Goal: Task Accomplishment & Management: Manage account settings

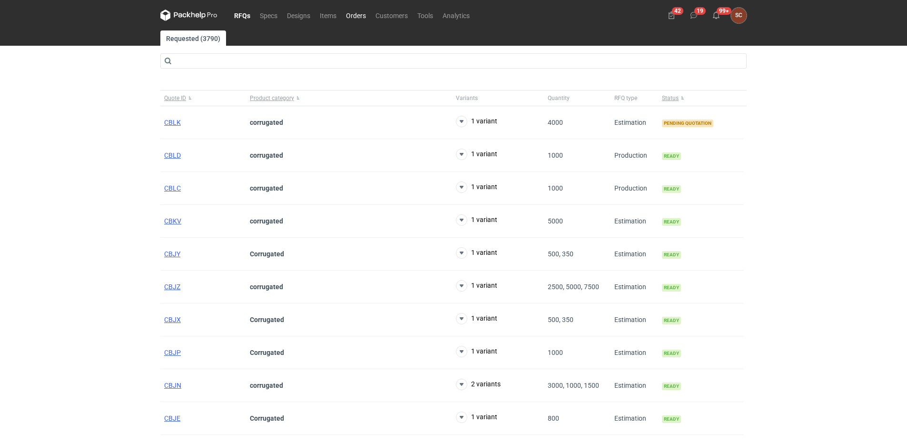
click at [364, 15] on link "Orders" at bounding box center [356, 15] width 30 height 11
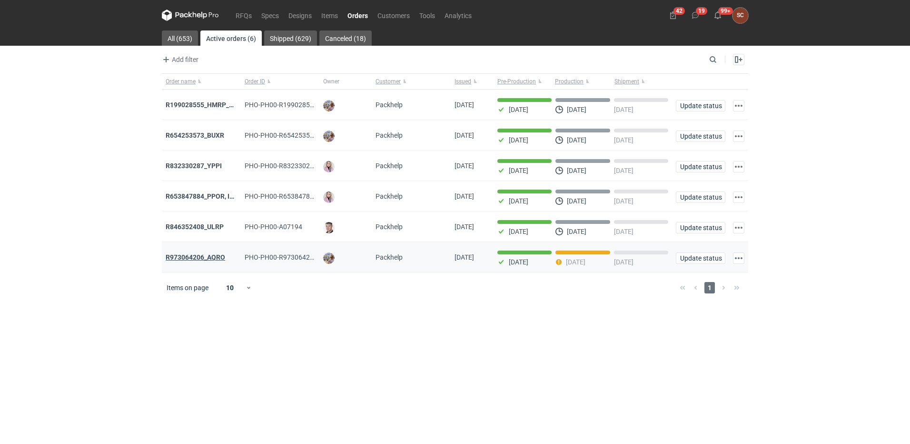
click at [196, 258] on strong "R973064206_AQRO" at bounding box center [196, 257] width 60 height 8
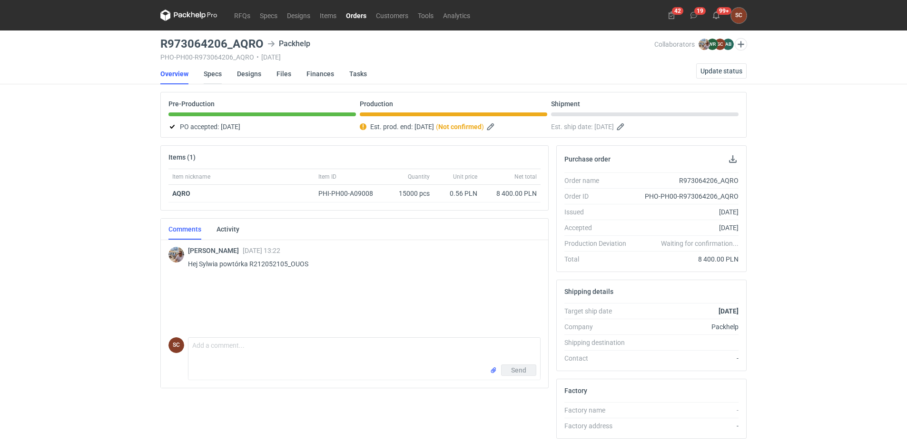
click at [214, 72] on link "Specs" at bounding box center [213, 73] width 18 height 21
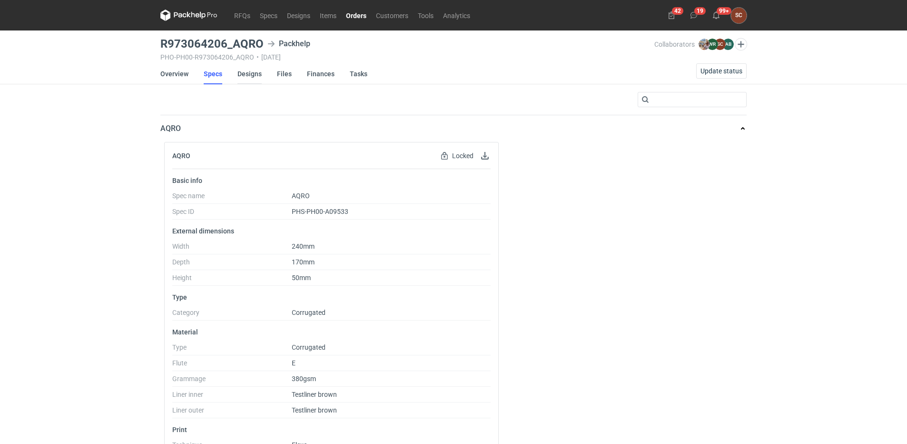
click at [244, 74] on link "Designs" at bounding box center [250, 73] width 24 height 21
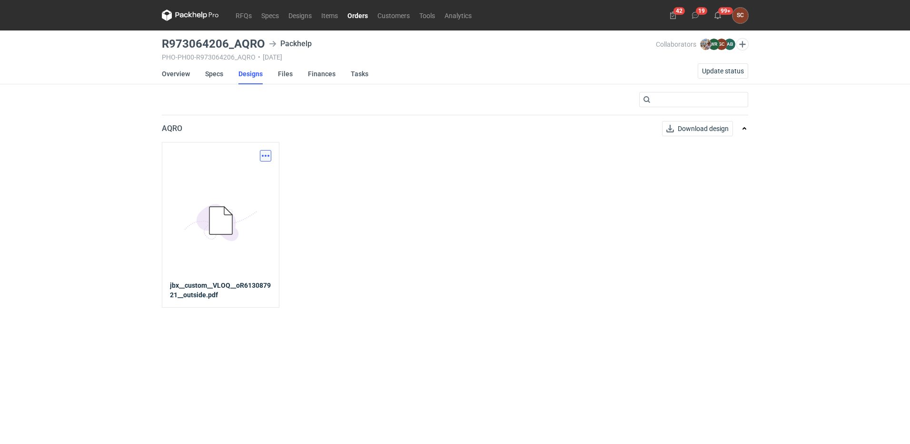
click at [266, 154] on button "button" at bounding box center [265, 155] width 11 height 11
click at [242, 171] on link "Download design part" at bounding box center [224, 176] width 88 height 15
click at [255, 74] on link "Designs" at bounding box center [251, 73] width 24 height 21
click at [178, 77] on link "Overview" at bounding box center [176, 73] width 28 height 21
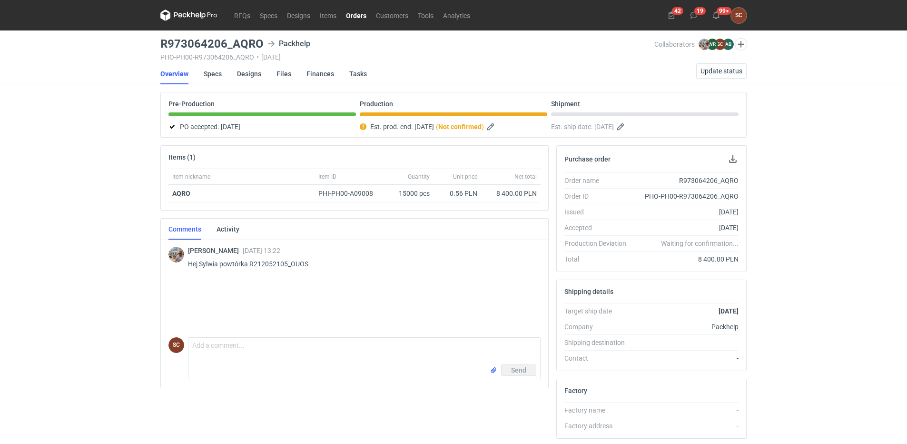
click at [356, 11] on link "Orders" at bounding box center [356, 15] width 30 height 11
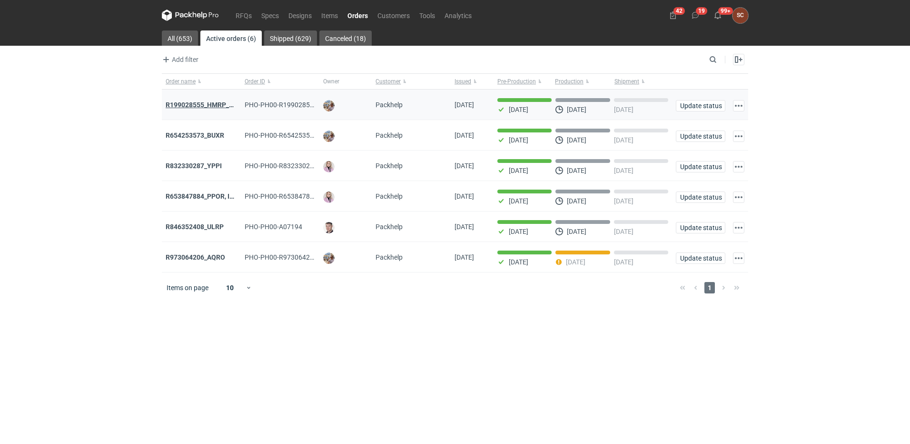
click at [206, 102] on strong "R199028555_HMRP_BKJH_VHKJ_ZOBC" at bounding box center [226, 105] width 121 height 8
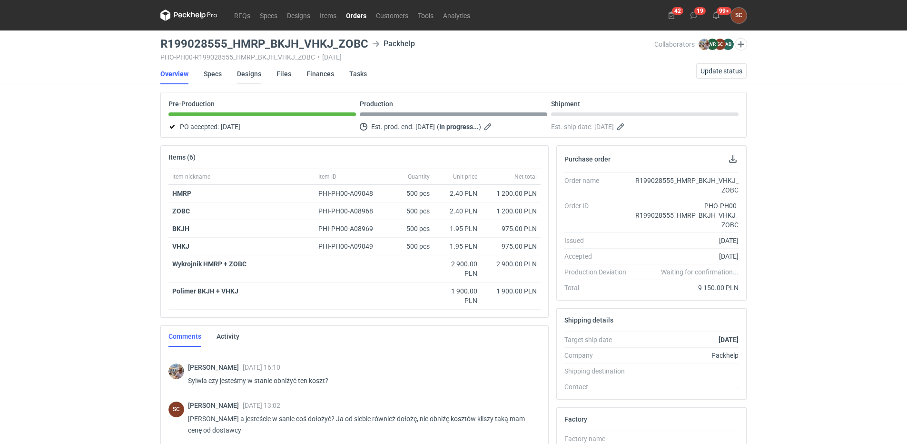
click at [250, 70] on link "Designs" at bounding box center [249, 73] width 24 height 21
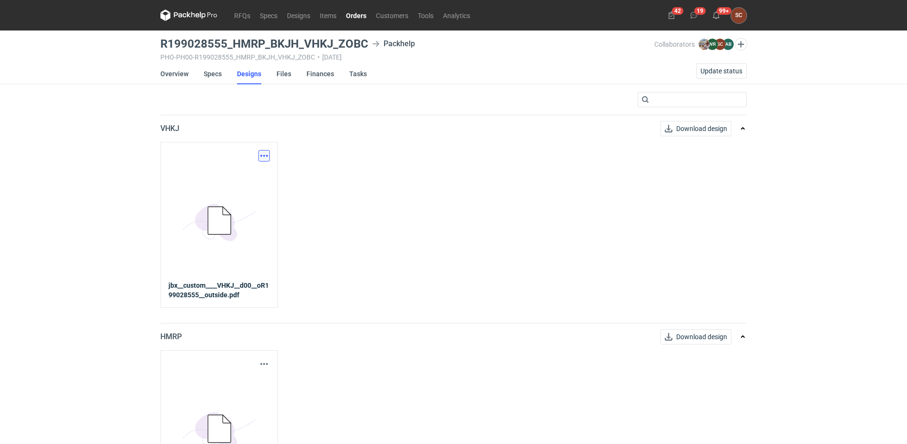
click at [265, 154] on button "button" at bounding box center [263, 155] width 11 height 11
click at [237, 174] on link "Download design part" at bounding box center [223, 176] width 88 height 15
click at [333, 19] on link "Items" at bounding box center [328, 15] width 26 height 11
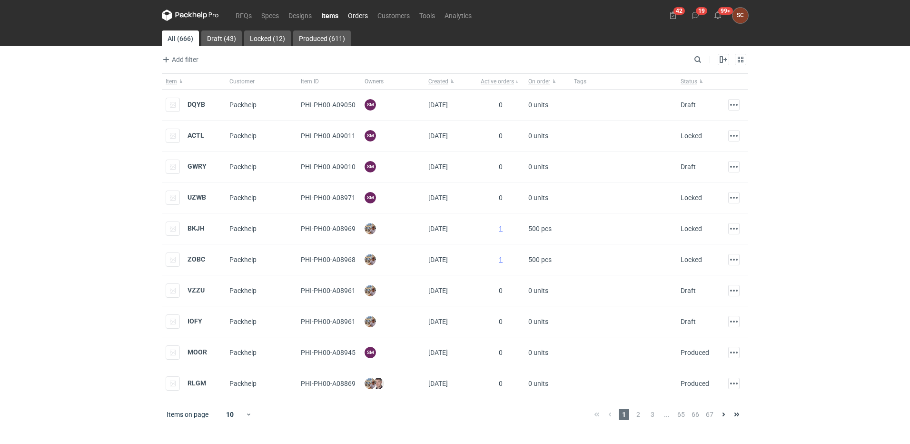
click at [356, 14] on link "Orders" at bounding box center [358, 15] width 30 height 11
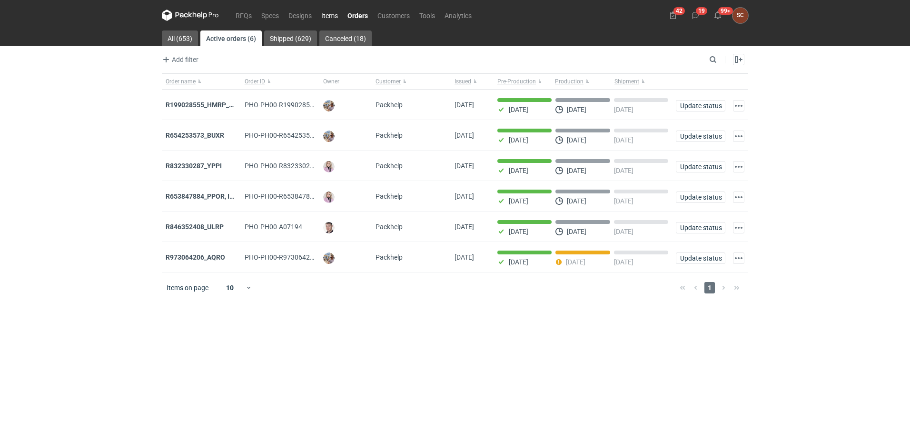
click at [336, 16] on link "Items" at bounding box center [330, 15] width 26 height 11
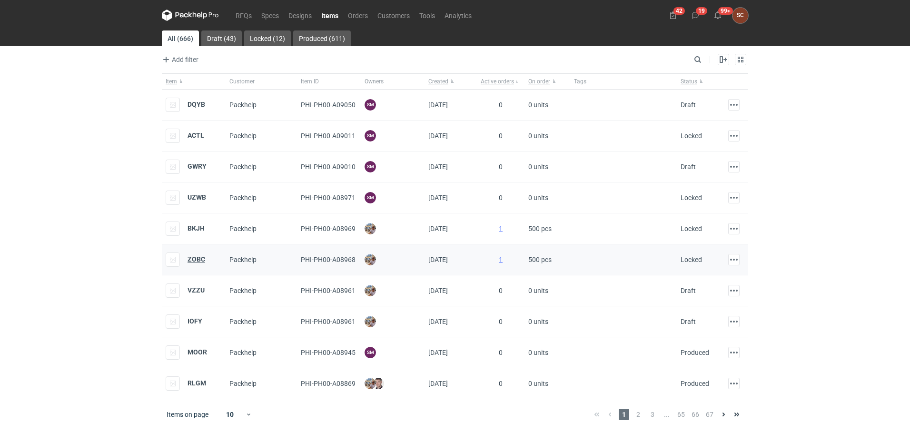
click at [201, 261] on strong "ZOBC" at bounding box center [197, 259] width 18 height 8
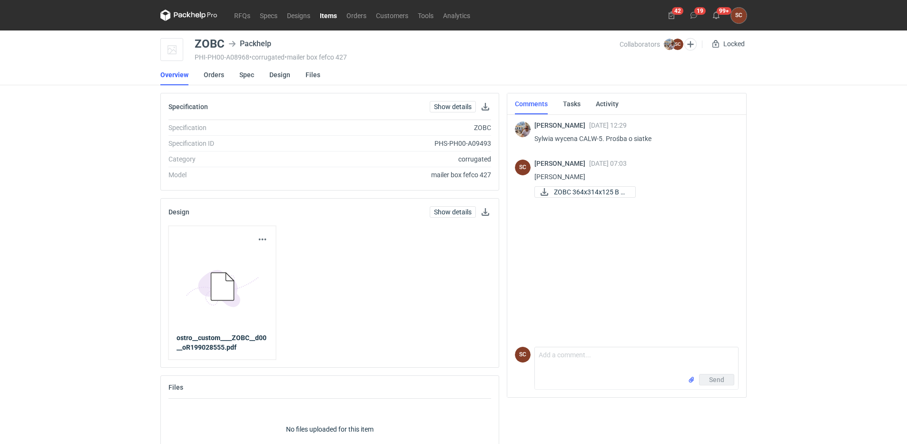
click at [333, 16] on link "Items" at bounding box center [328, 15] width 27 height 11
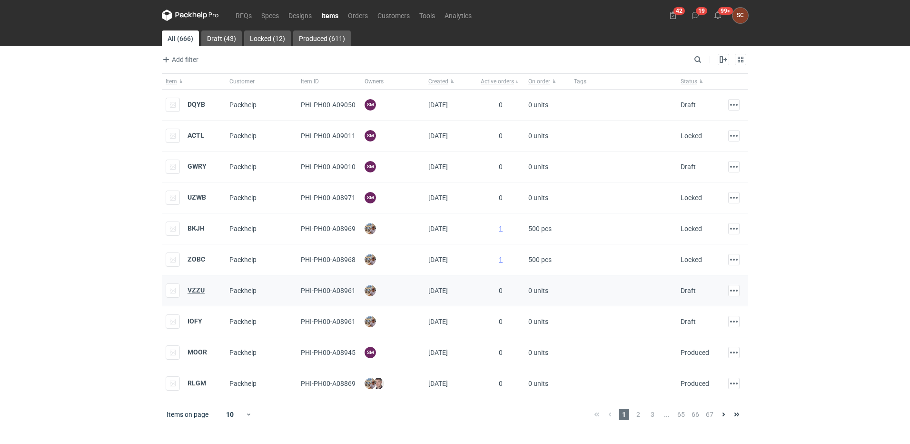
click at [194, 292] on strong "VZZU" at bounding box center [196, 290] width 17 height 8
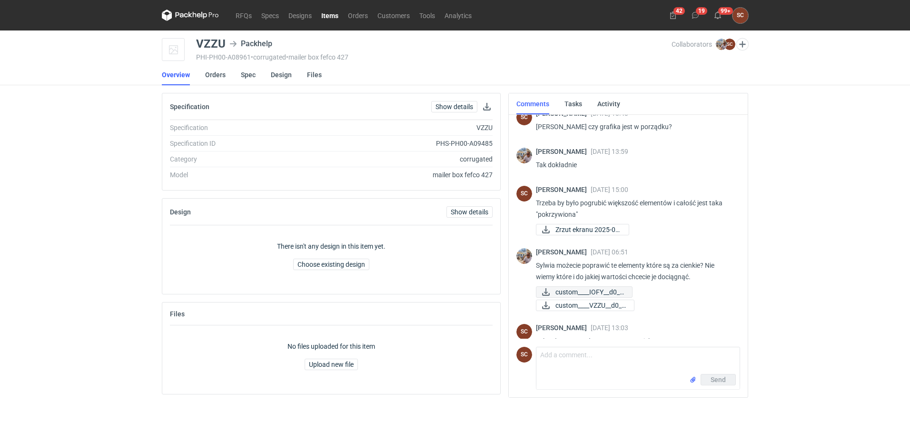
scroll to position [354, 0]
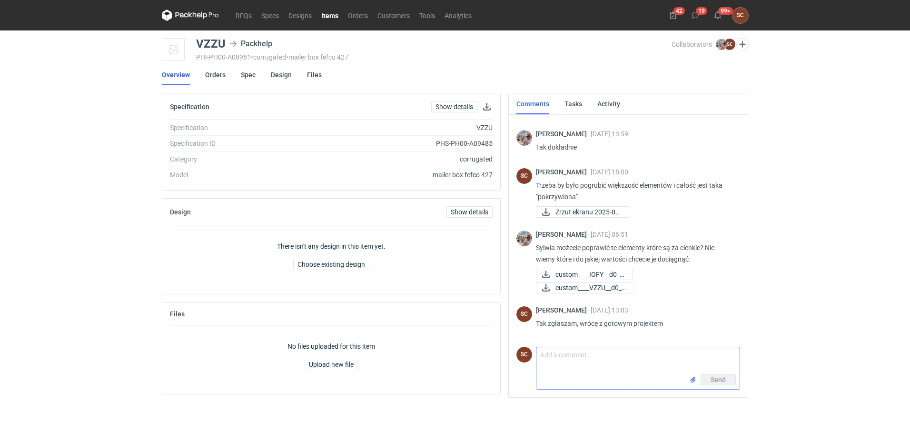
click at [692, 378] on input "file" at bounding box center [693, 380] width 8 height 10
click at [556, 354] on textarea "Comment message" at bounding box center [638, 360] width 203 height 27
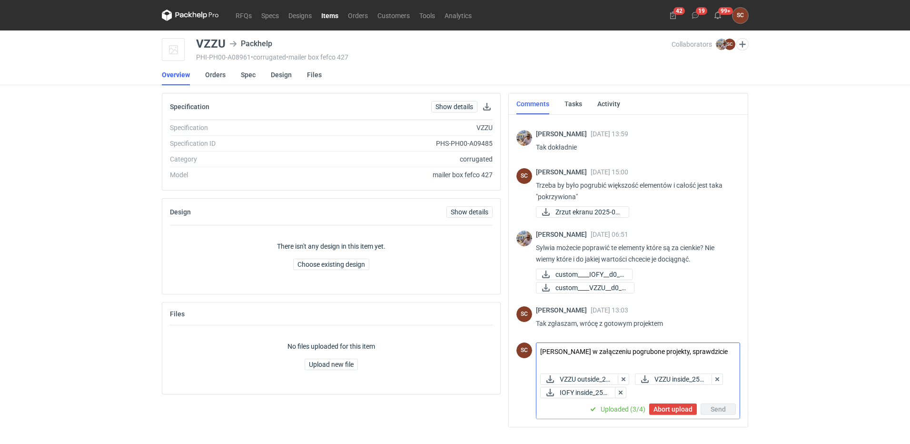
click at [622, 354] on textarea "Michał w załączeniu pogrubone projekty, sprawdzicie" at bounding box center [638, 356] width 203 height 27
click at [713, 353] on textarea "Michał w załączeniu pogrubione projekty, sprawdzicie" at bounding box center [638, 356] width 203 height 27
type textarea "Michał w załączeniu pogrubione projekty, sprawdzicie u siebie ?"
click at [721, 408] on span "Send" at bounding box center [718, 409] width 15 height 7
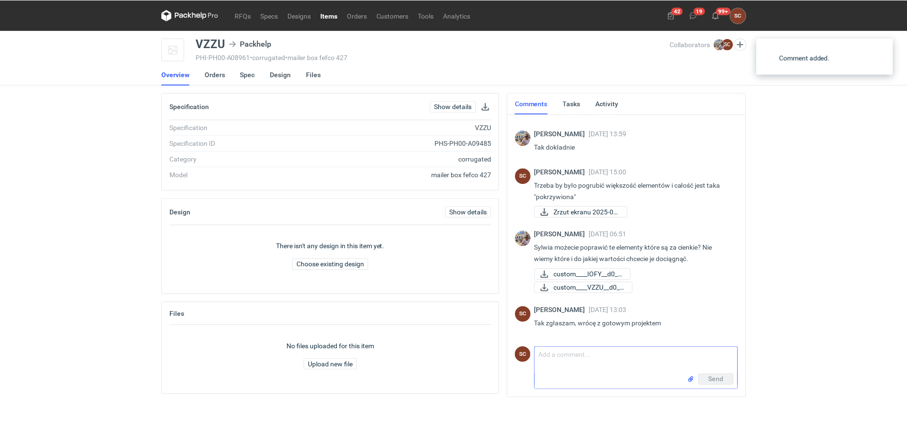
scroll to position [448, 0]
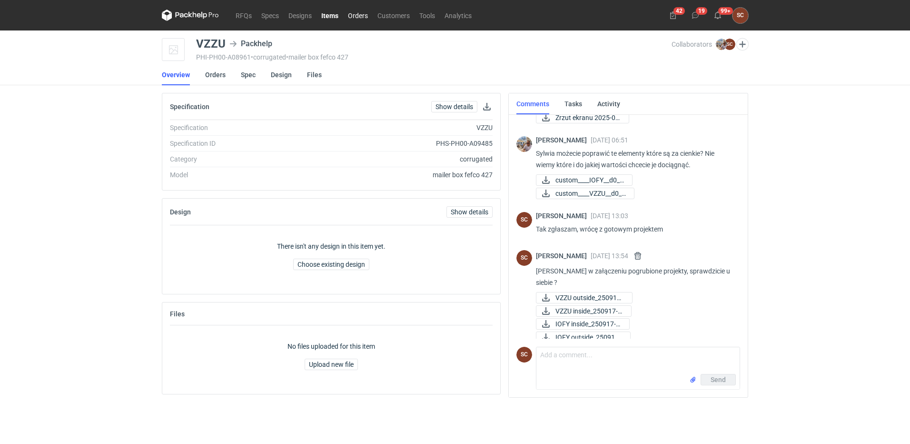
click at [349, 17] on link "Orders" at bounding box center [358, 15] width 30 height 11
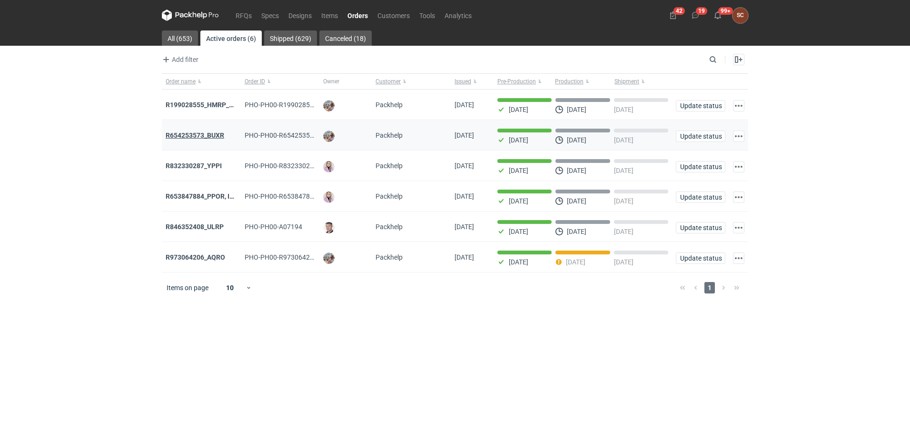
click at [217, 136] on strong "R654253573_BUXR" at bounding box center [195, 135] width 59 height 8
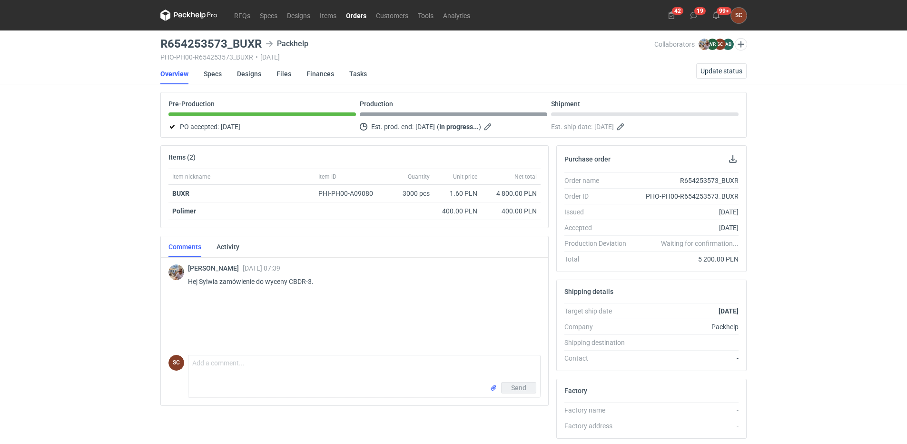
click at [93, 172] on div "RFQs Specs Designs Items Orders Customers Tools Analytics 42 19 99+ SC Sylwia C…" at bounding box center [453, 222] width 907 height 444
click at [100, 174] on div "RFQs Specs Designs Items Orders Customers Tools Analytics 42 19 99+ SC Sylwia C…" at bounding box center [453, 222] width 907 height 444
click at [246, 368] on textarea "Comment message" at bounding box center [365, 368] width 352 height 27
click at [355, 15] on link "Orders" at bounding box center [356, 15] width 30 height 11
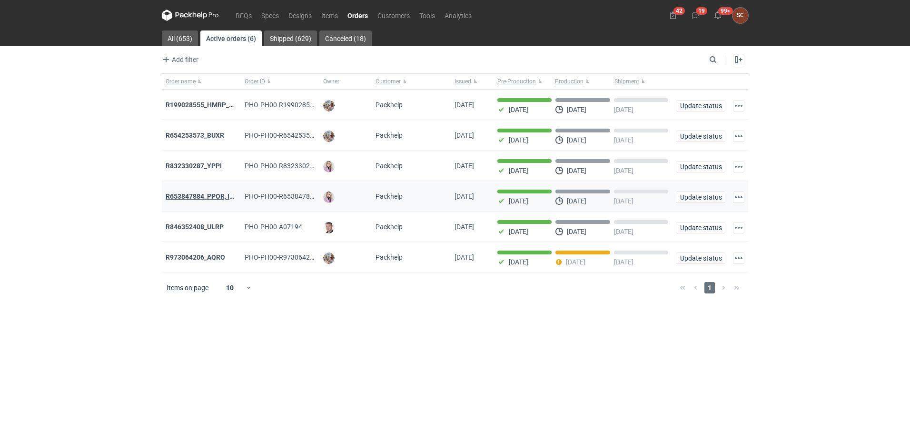
click at [215, 199] on strong "R653847884_PPOR, IDRT, RRRT" at bounding box center [214, 196] width 96 height 8
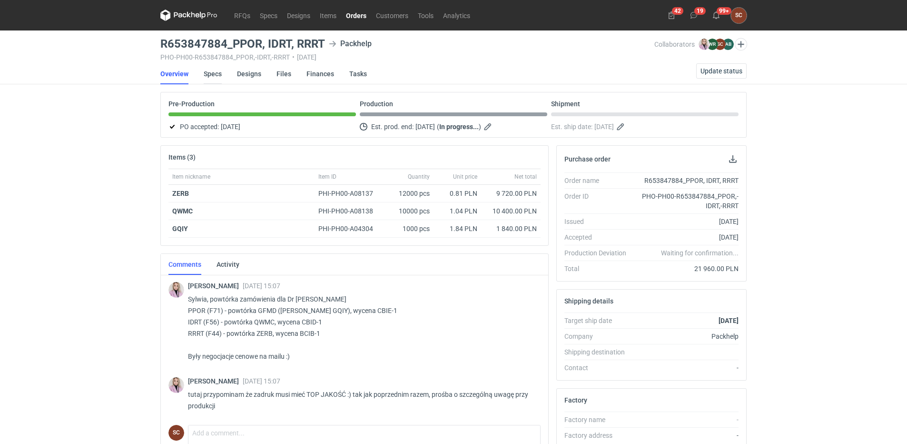
click at [210, 72] on link "Specs" at bounding box center [213, 73] width 18 height 21
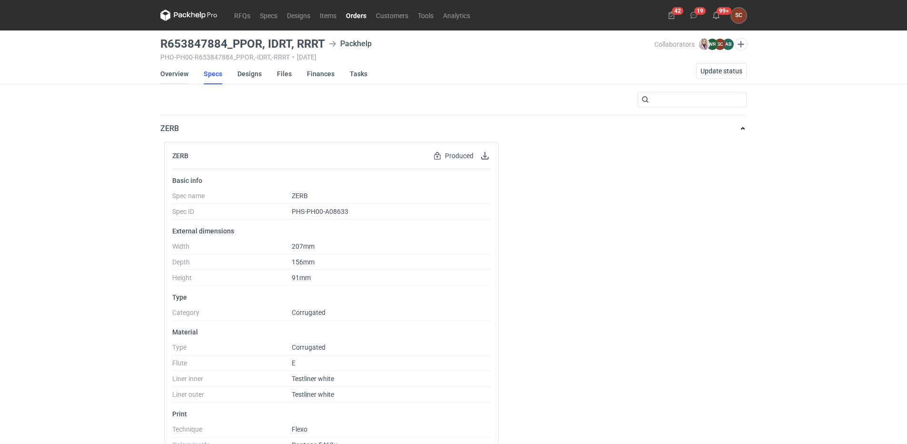
click at [168, 71] on link "Overview" at bounding box center [174, 73] width 28 height 21
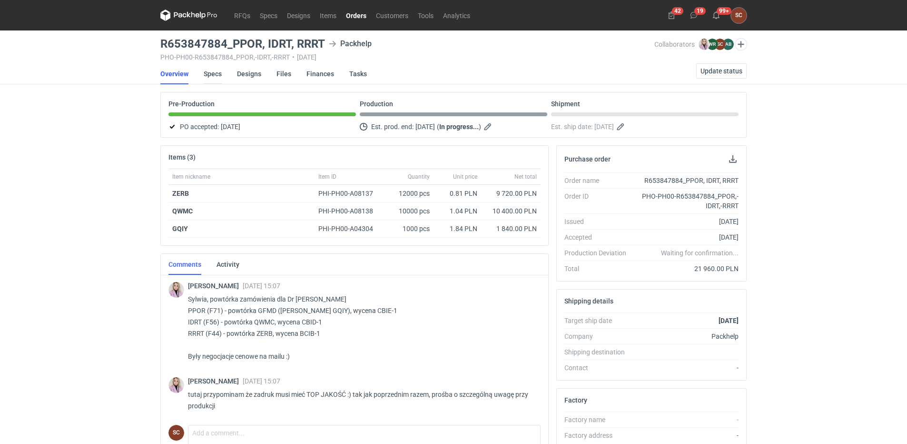
click at [213, 72] on link "Specs" at bounding box center [213, 73] width 18 height 21
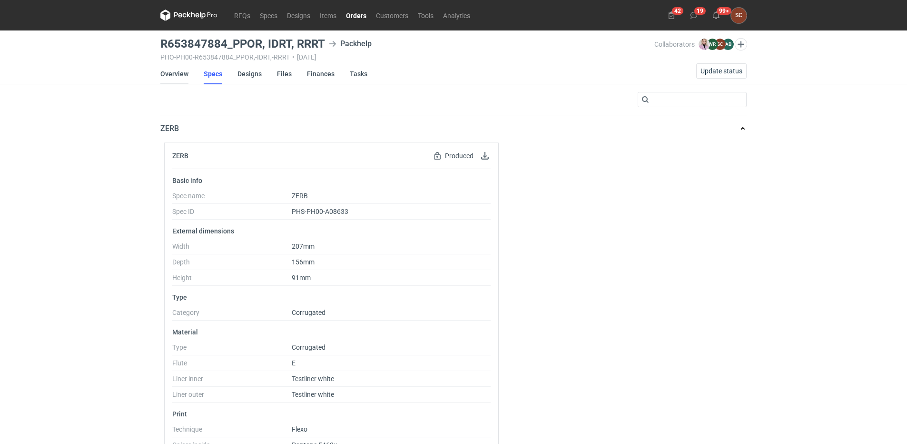
click at [173, 75] on link "Overview" at bounding box center [174, 73] width 28 height 21
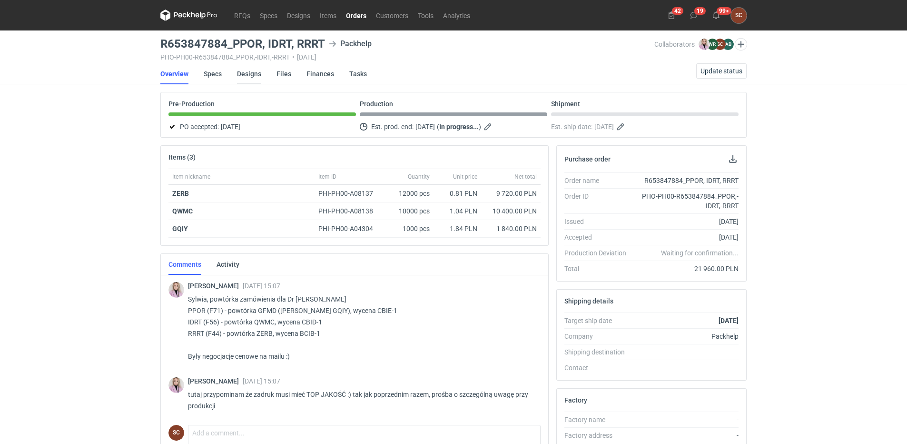
click at [252, 75] on link "Designs" at bounding box center [249, 73] width 24 height 21
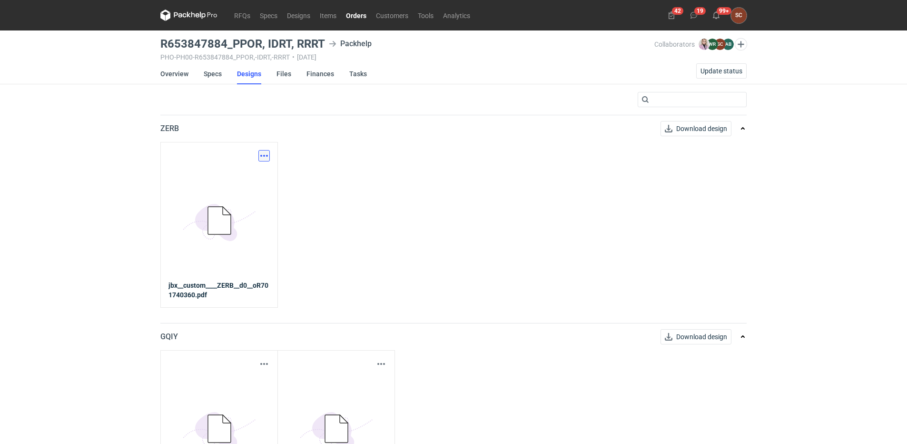
click at [262, 155] on button "button" at bounding box center [263, 155] width 11 height 11
click at [228, 177] on link "Download design part" at bounding box center [223, 176] width 88 height 15
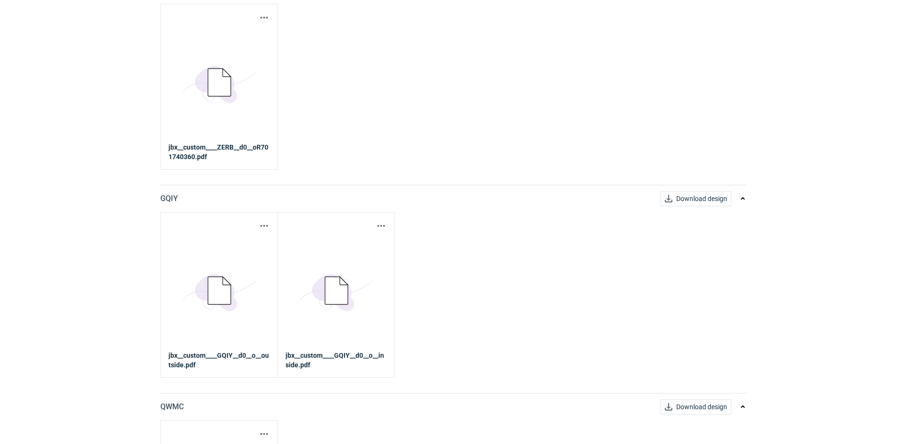
scroll to position [143, 0]
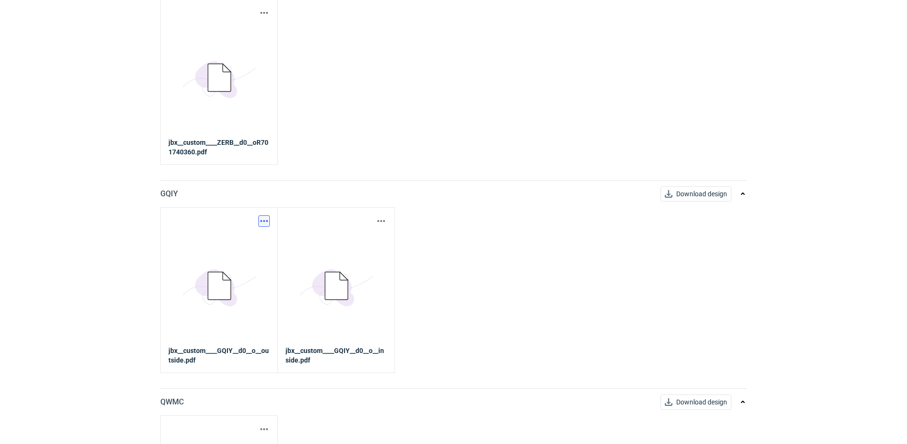
click at [263, 220] on button "button" at bounding box center [263, 220] width 11 height 11
click at [397, 98] on div "Download design part 5BD5AC33-3523-40E7-9262-1BFF0AD53D48@1x jbx__custom____ZER…" at bounding box center [453, 81] width 586 height 165
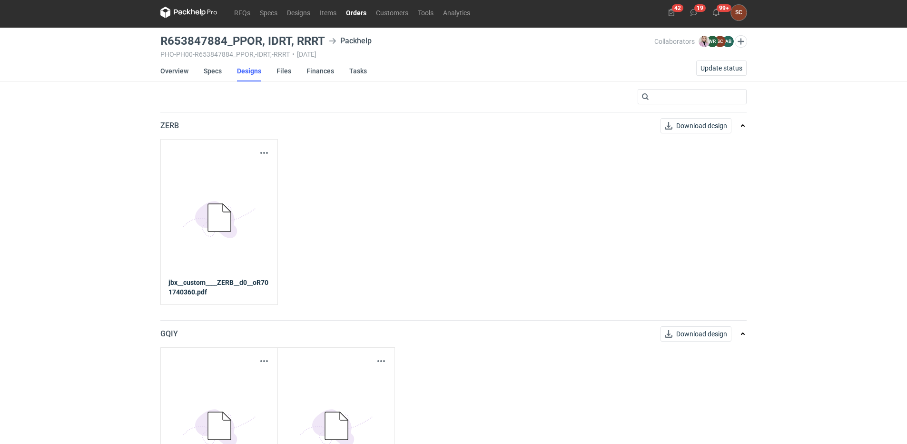
scroll to position [0, 0]
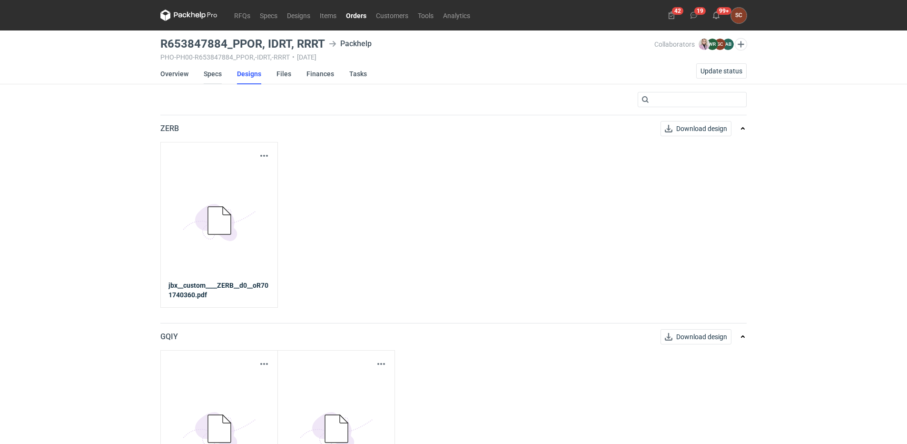
click at [208, 73] on link "Specs" at bounding box center [213, 73] width 18 height 21
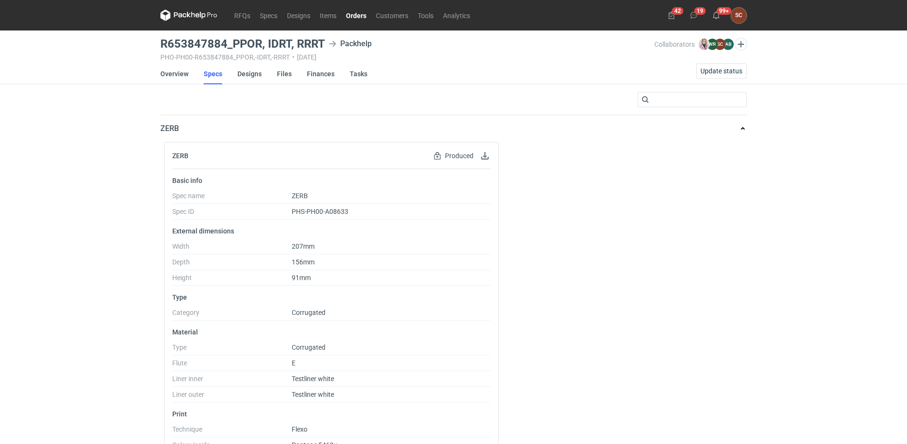
click at [360, 12] on link "Orders" at bounding box center [356, 15] width 30 height 11
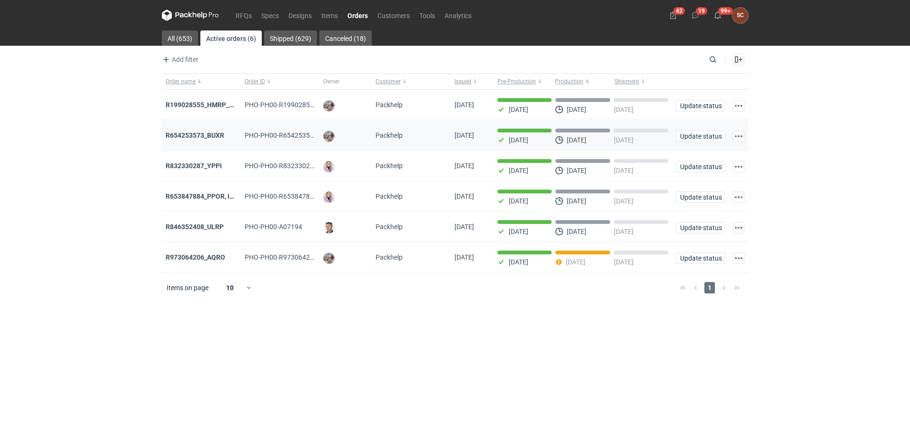
click at [207, 129] on div "R654253573_BUXR" at bounding box center [201, 135] width 79 height 30
click at [207, 133] on strong "R654253573_BUXR" at bounding box center [195, 135] width 59 height 8
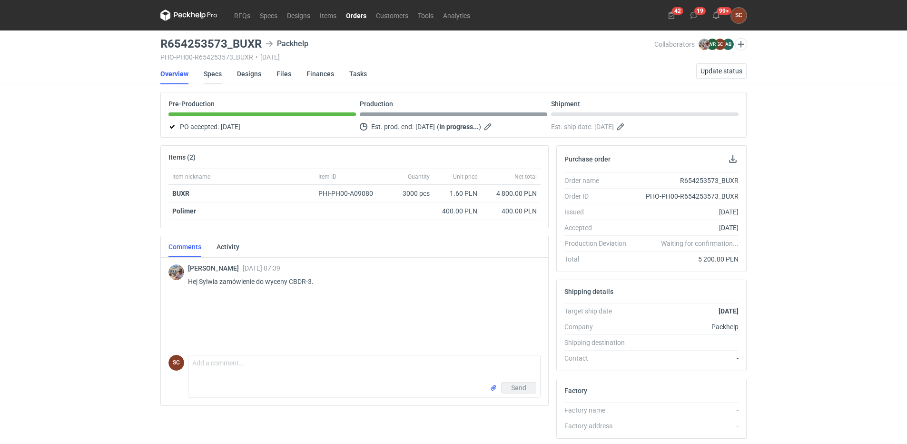
click at [214, 69] on link "Specs" at bounding box center [213, 73] width 18 height 21
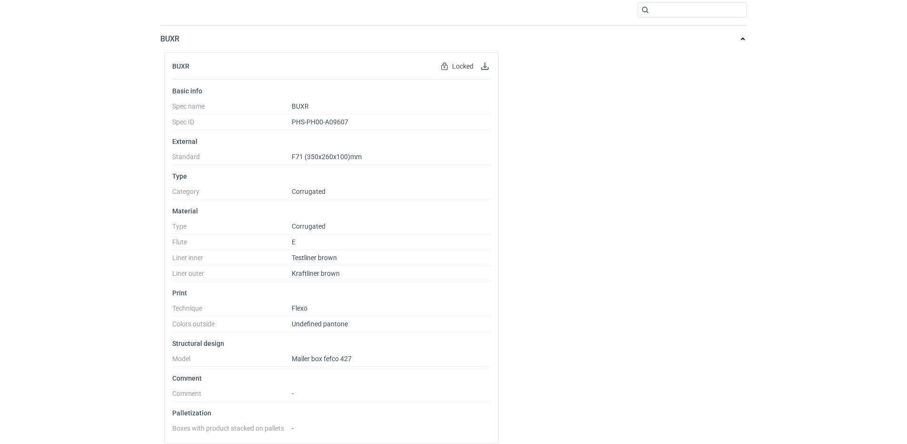
scroll to position [98, 0]
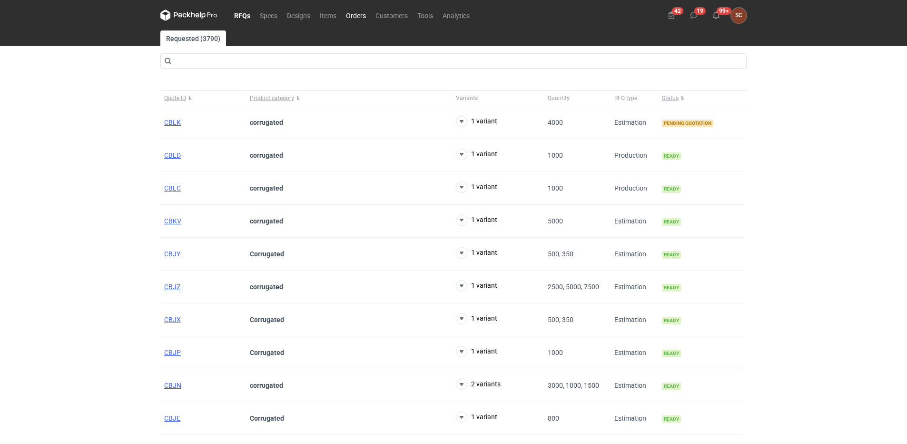
click at [356, 16] on link "Orders" at bounding box center [356, 15] width 30 height 11
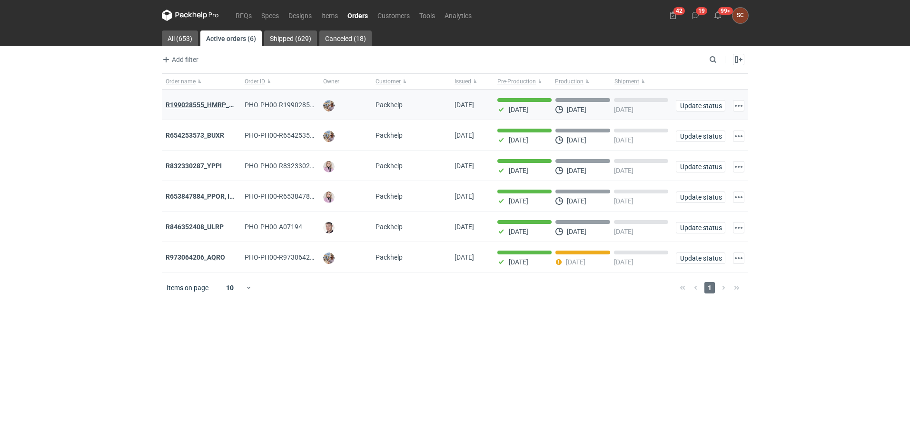
click at [217, 101] on strong "R199028555_HMRP_BKJH_VHKJ_ZOBC" at bounding box center [226, 105] width 121 height 8
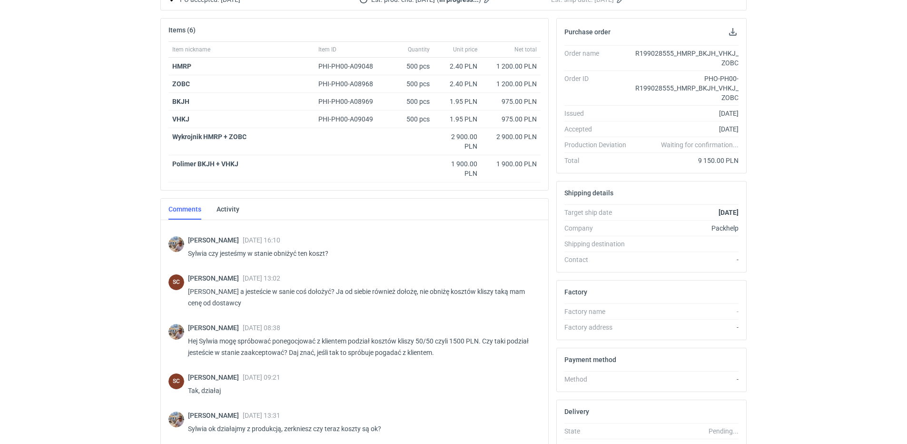
scroll to position [220, 0]
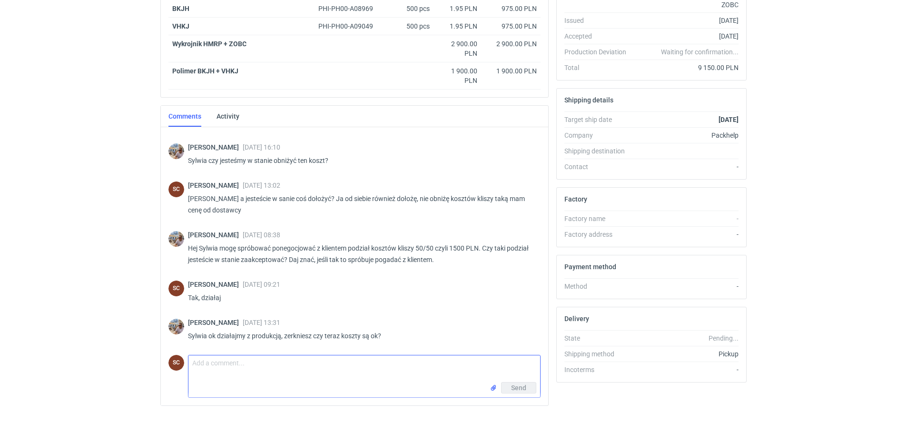
click at [295, 372] on textarea "Comment message" at bounding box center [365, 368] width 352 height 27
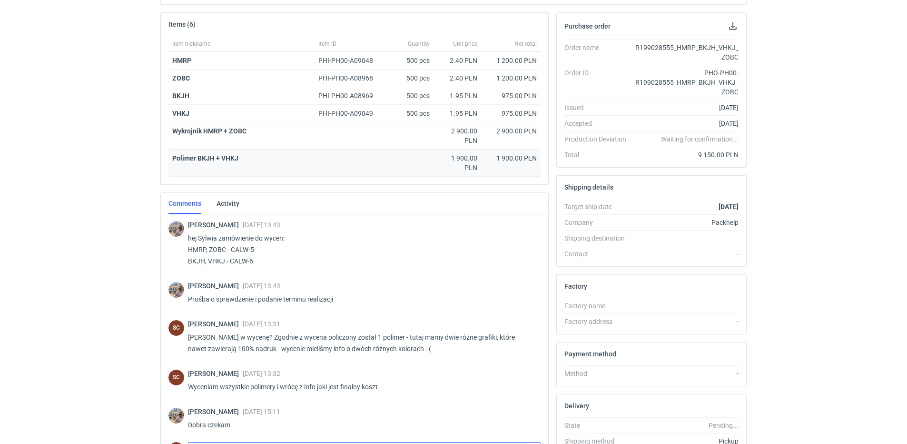
scroll to position [0, 0]
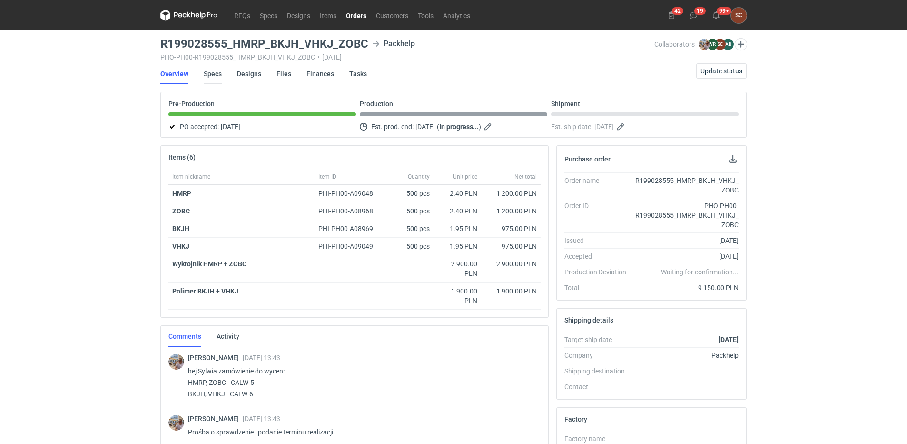
click at [218, 74] on link "Specs" at bounding box center [213, 73] width 18 height 21
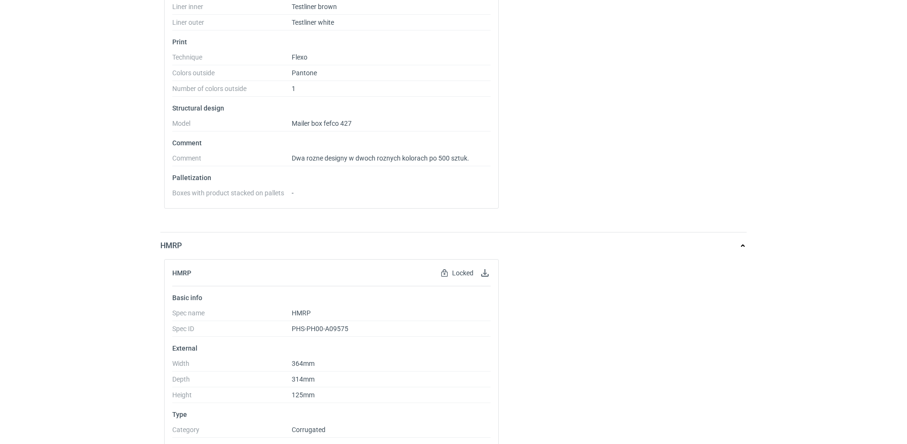
scroll to position [374, 0]
